Goal: Find specific page/section: Find specific page/section

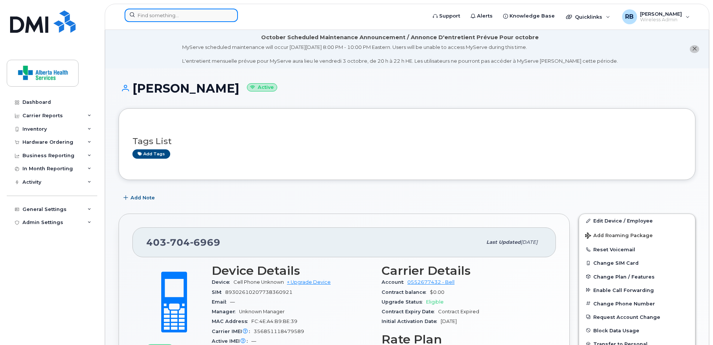
click at [174, 14] on input at bounding box center [180, 15] width 113 height 13
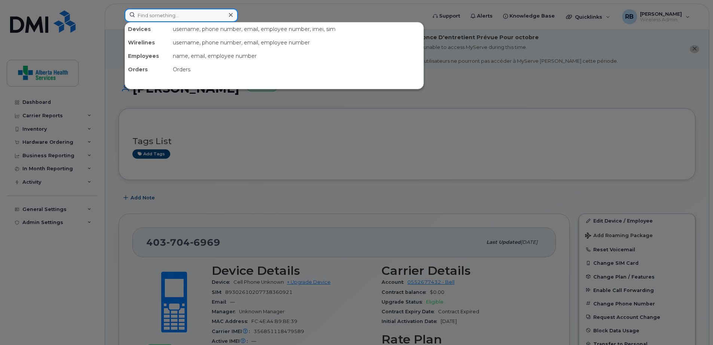
paste input "[PERSON_NAME]"
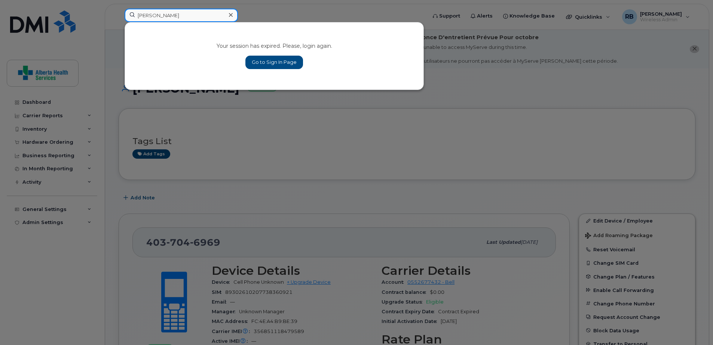
type input "[PERSON_NAME]"
click at [285, 66] on link "Go to Sign In Page" at bounding box center [274, 62] width 58 height 13
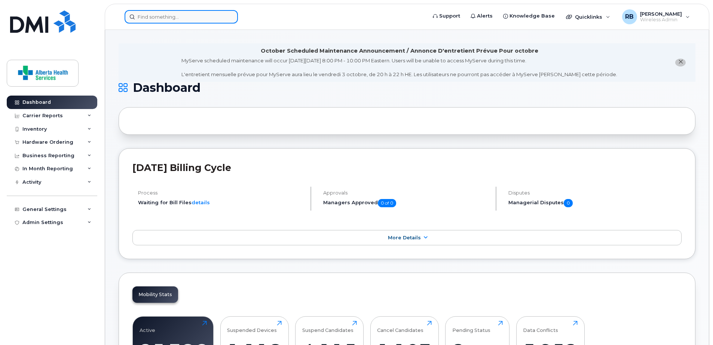
click at [174, 20] on input at bounding box center [180, 16] width 113 height 13
paste input "[PERSON_NAME]"
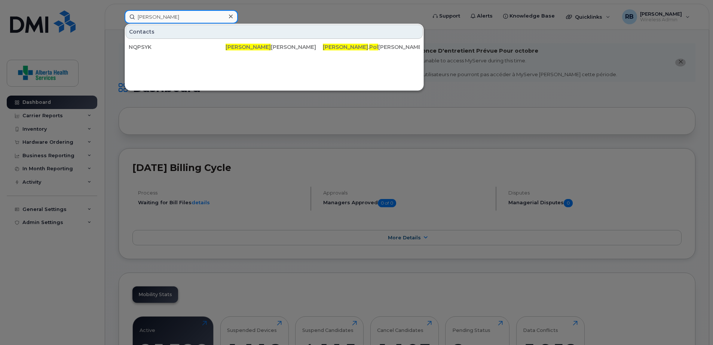
type input "[PERSON_NAME]"
click at [343, 122] on div at bounding box center [356, 172] width 713 height 345
